Goal: Check status: Check status

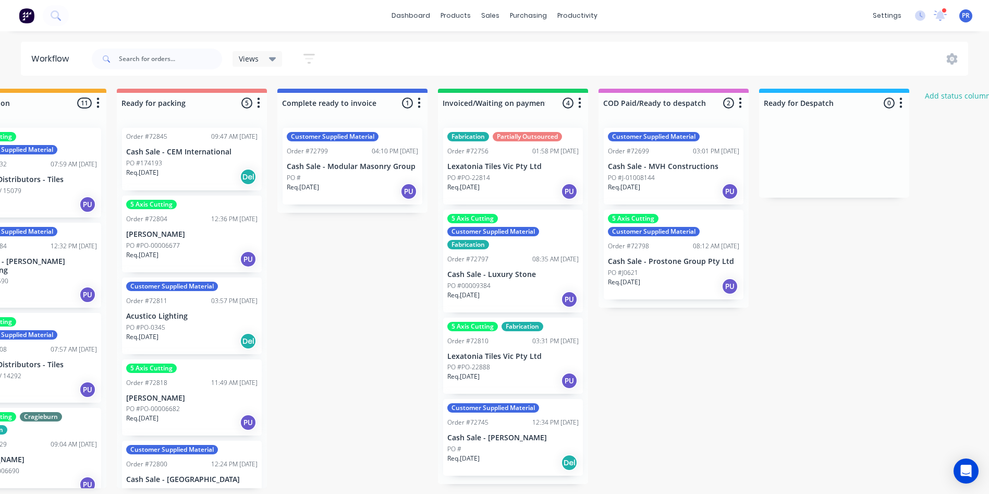
scroll to position [2, 825]
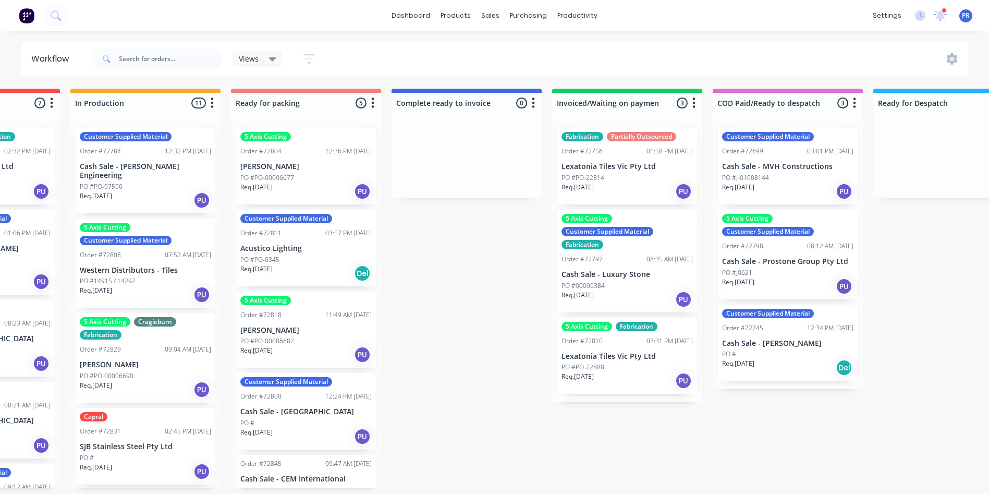
scroll to position [0, 596]
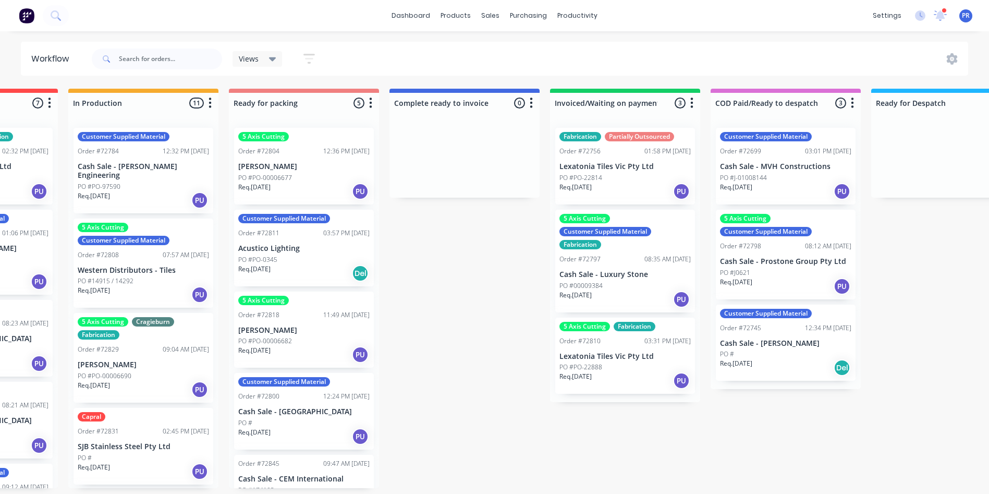
click at [780, 365] on div "Req. 29/08/25 Del" at bounding box center [785, 368] width 131 height 18
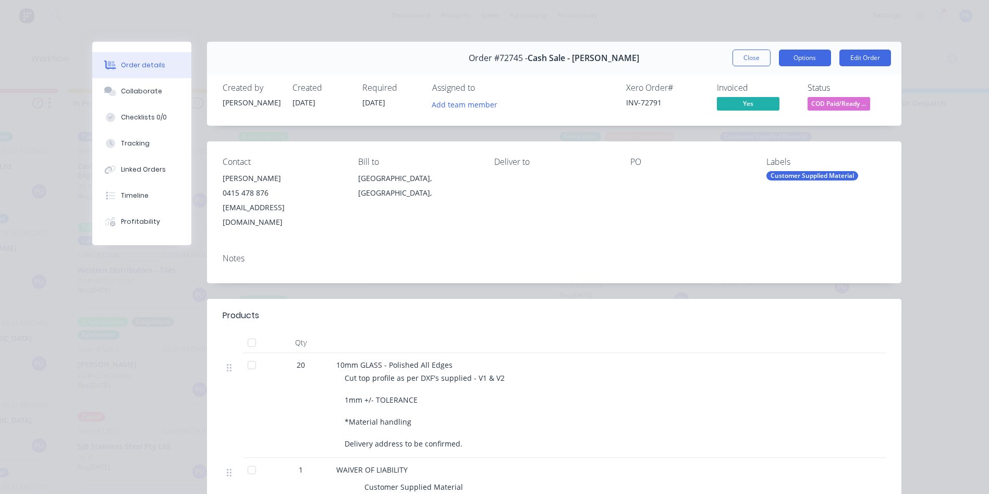
click at [779, 61] on button "Options" at bounding box center [805, 58] width 52 height 17
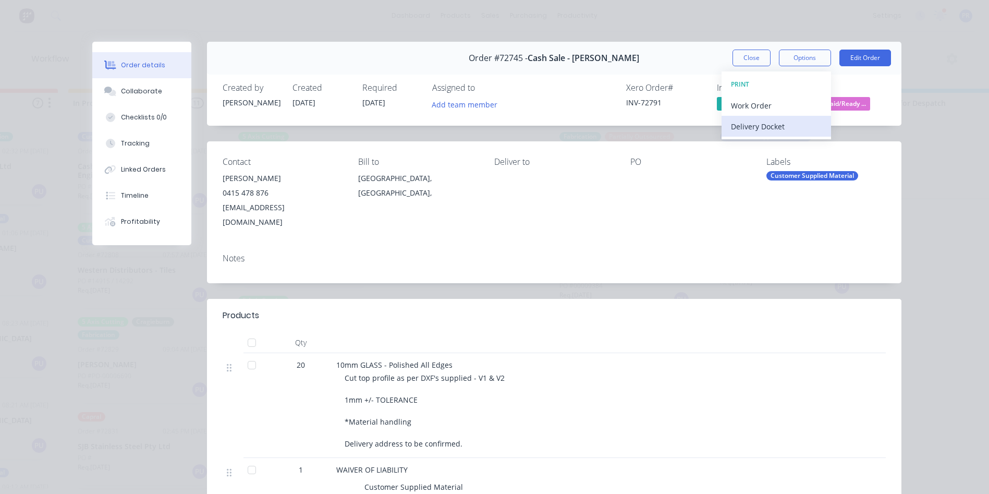
click at [772, 126] on div "Delivery Docket" at bounding box center [776, 126] width 91 height 15
click at [769, 128] on div "Standard" at bounding box center [776, 126] width 91 height 15
click at [738, 63] on button "Close" at bounding box center [751, 58] width 38 height 17
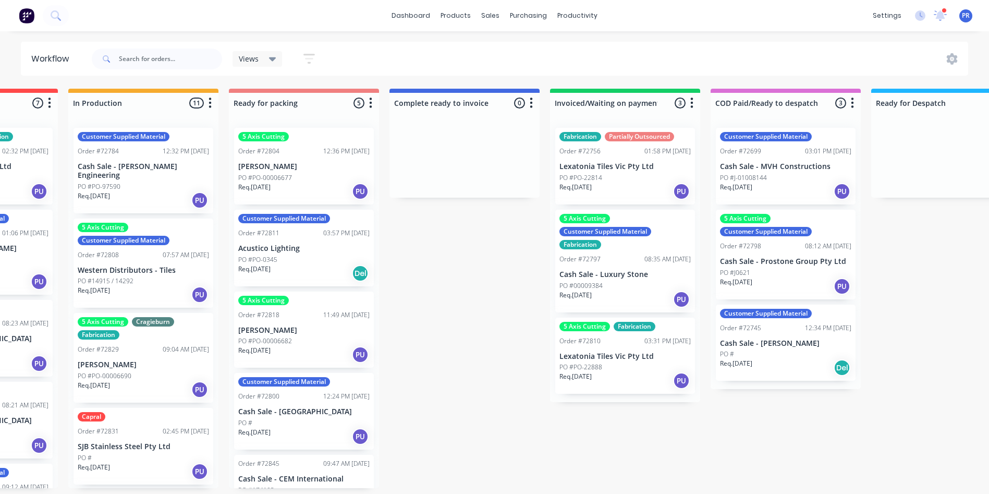
click at [798, 186] on div "Req. 03/09/25 PU" at bounding box center [785, 191] width 131 height 18
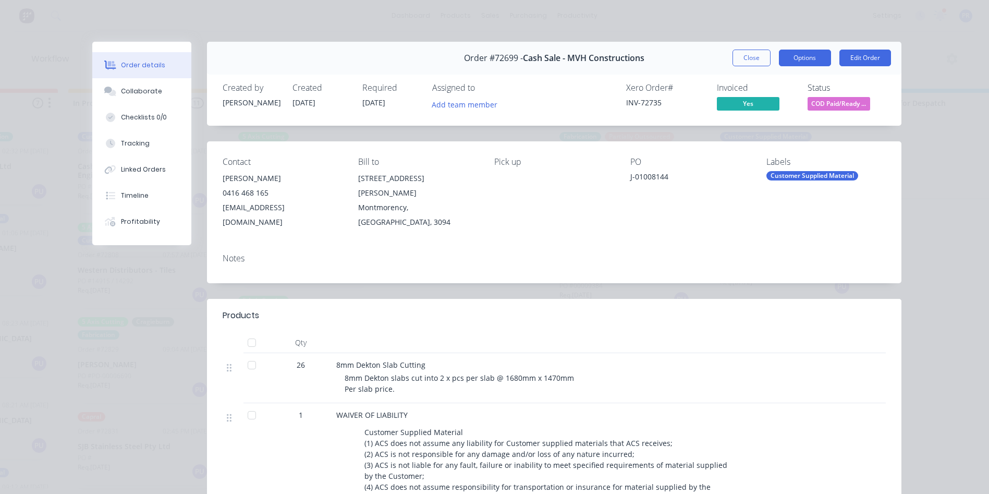
click at [791, 60] on button "Options" at bounding box center [805, 58] width 52 height 17
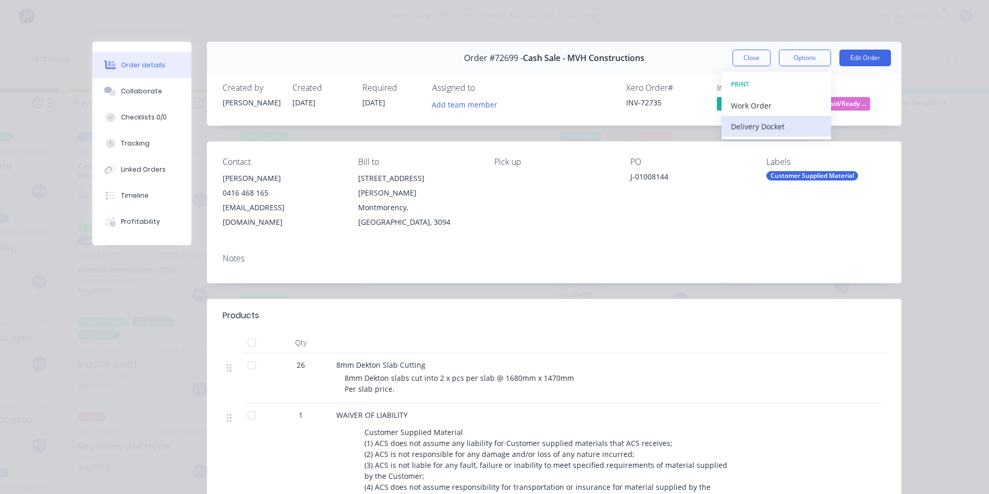
click at [790, 125] on div "Delivery Docket" at bounding box center [776, 126] width 91 height 15
click at [789, 126] on div "Standard" at bounding box center [776, 126] width 91 height 15
click at [740, 54] on button "Close" at bounding box center [751, 58] width 38 height 17
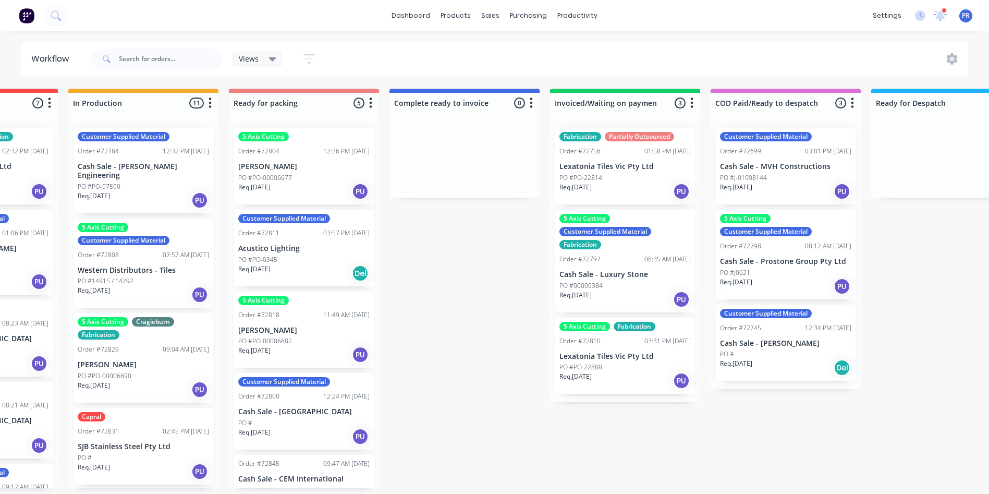
click at [629, 195] on div "Req. 09/09/25 PU" at bounding box center [624, 191] width 131 height 18
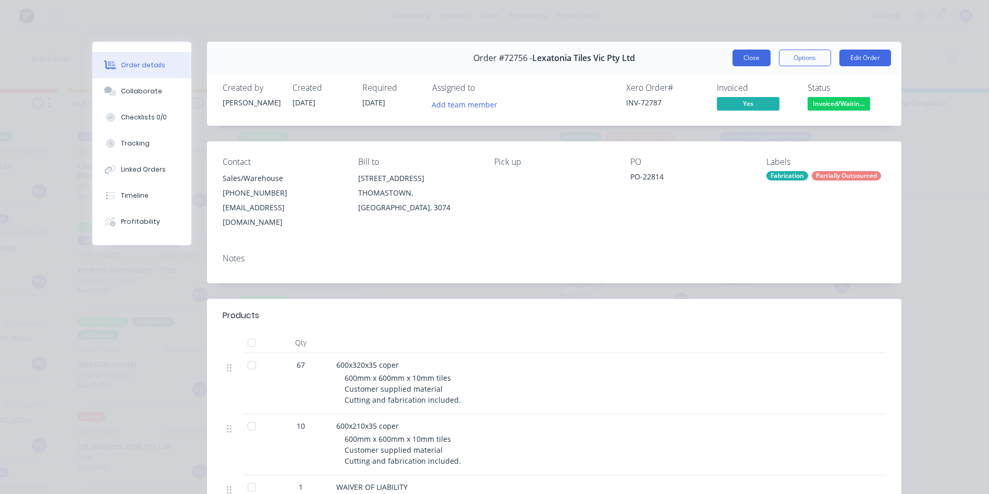
click at [746, 61] on button "Close" at bounding box center [751, 58] width 38 height 17
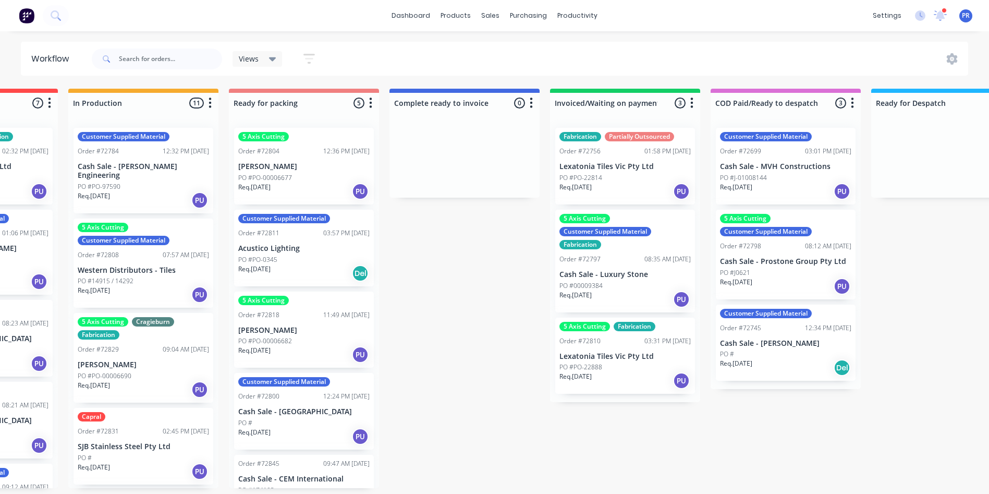
click at [632, 377] on div "Req. 16/09/25 PU" at bounding box center [624, 381] width 131 height 18
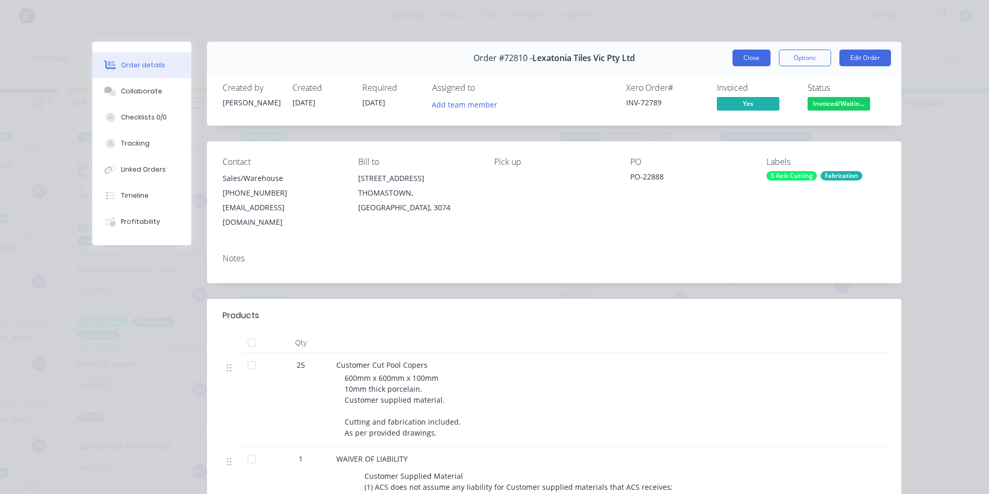
click at [743, 59] on button "Close" at bounding box center [751, 58] width 38 height 17
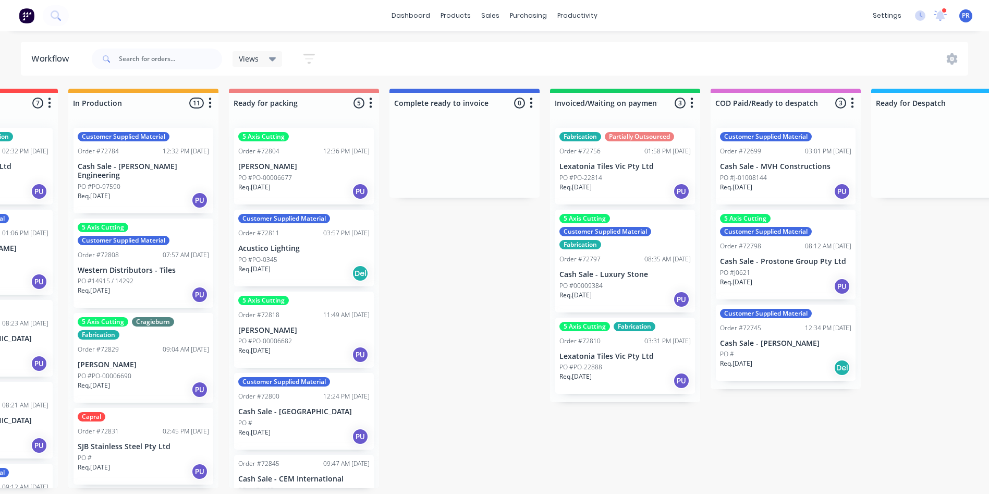
click at [639, 195] on div "Req. 09/09/25 PU" at bounding box center [624, 191] width 131 height 18
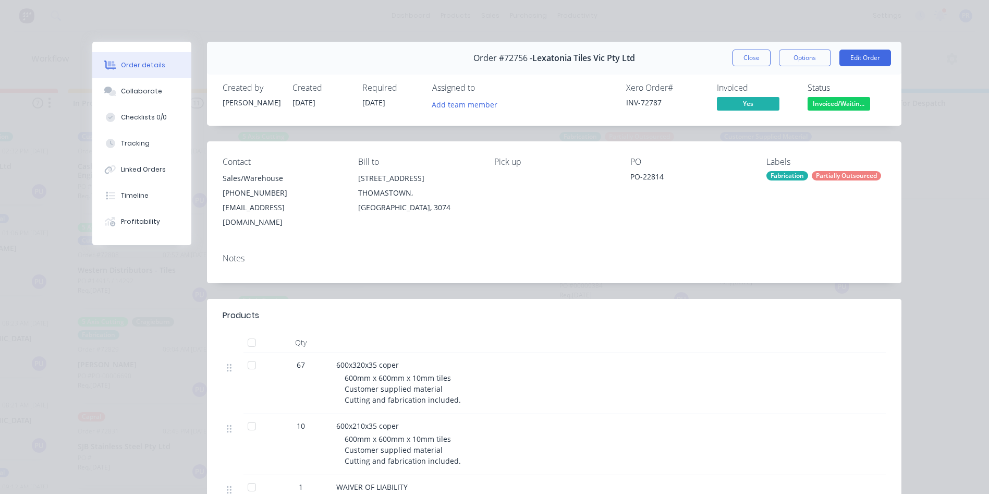
click at [756, 67] on div "Order #72756 - Lexatonia Tiles Vic Pty Ltd Close Options Edit Order" at bounding box center [554, 58] width 694 height 33
click at [752, 66] on button "Close" at bounding box center [751, 58] width 38 height 17
